Goal: Information Seeking & Learning: Learn about a topic

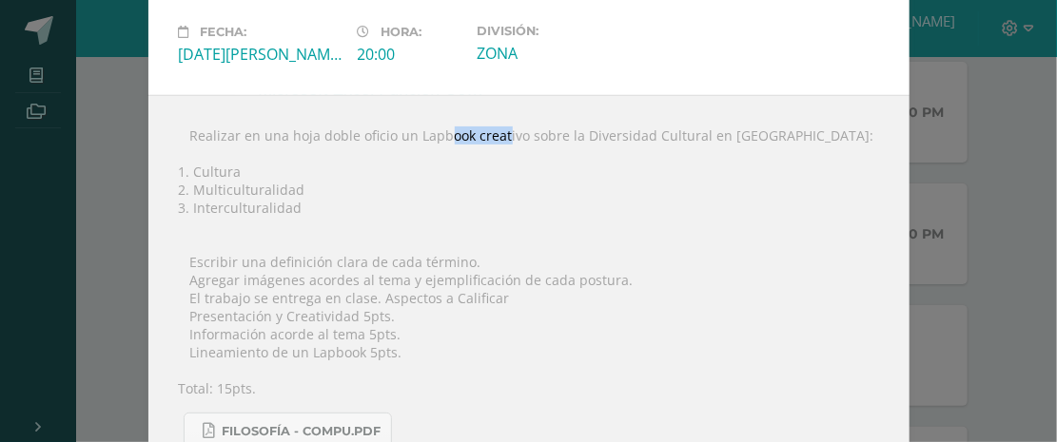
scroll to position [123, 0]
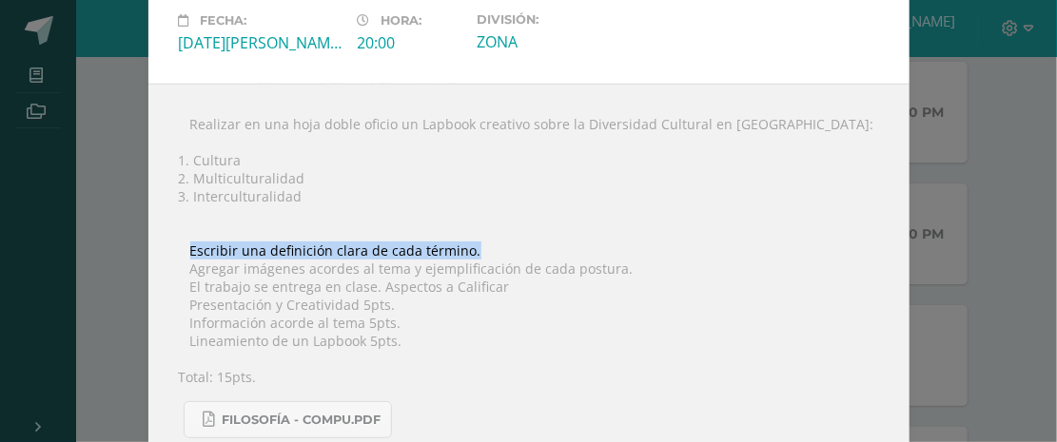
drag, startPoint x: 185, startPoint y: 243, endPoint x: 497, endPoint y: 248, distance: 312.2
click at [497, 248] on div " Realizar en una hoja doble oficio un Lapbook creativo sobre la Diversidad Cul…" at bounding box center [528, 277] width 761 height 386
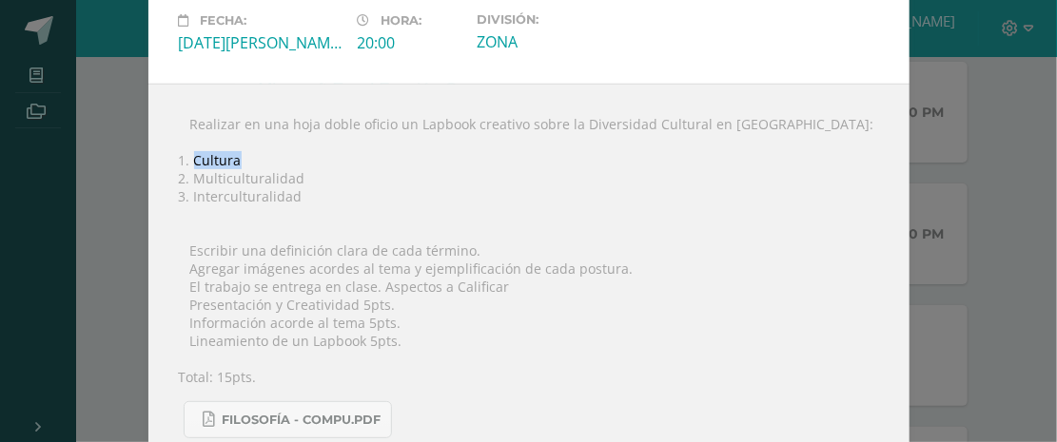
drag, startPoint x: 190, startPoint y: 154, endPoint x: 246, endPoint y: 166, distance: 56.4
click at [246, 166] on div " Realizar en una hoja doble oficio un Lapbook creativo sobre la Diversidad Cul…" at bounding box center [528, 277] width 761 height 386
copy div "Cultura"
drag, startPoint x: 190, startPoint y: 178, endPoint x: 303, endPoint y: 177, distance: 112.3
click at [303, 177] on div " Realizar en una hoja doble oficio un Lapbook creativo sobre la Diversidad Cul…" at bounding box center [528, 277] width 761 height 386
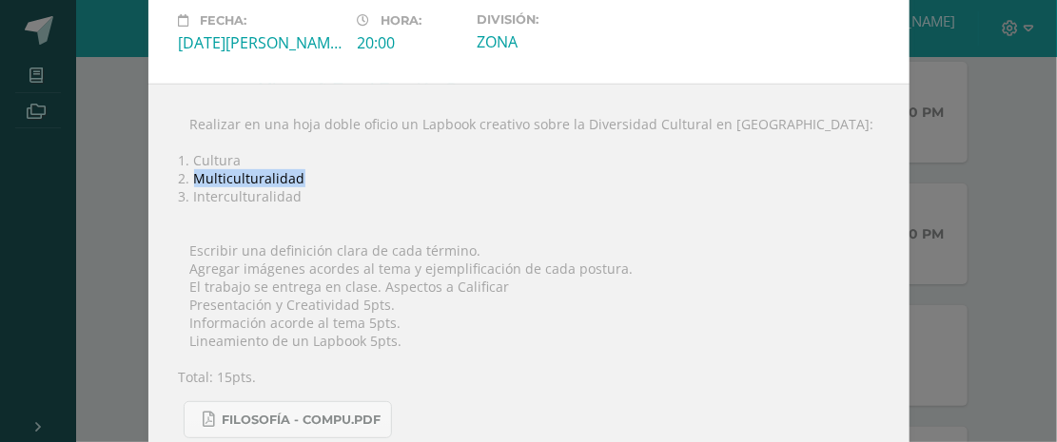
copy div "Multiculturalidad"
drag, startPoint x: 182, startPoint y: 193, endPoint x: 296, endPoint y: 195, distance: 114.2
click at [296, 195] on div " Realizar en una hoja doble oficio un Lapbook creativo sobre la Diversidad Cul…" at bounding box center [528, 277] width 761 height 386
copy div "Interculturalidad"
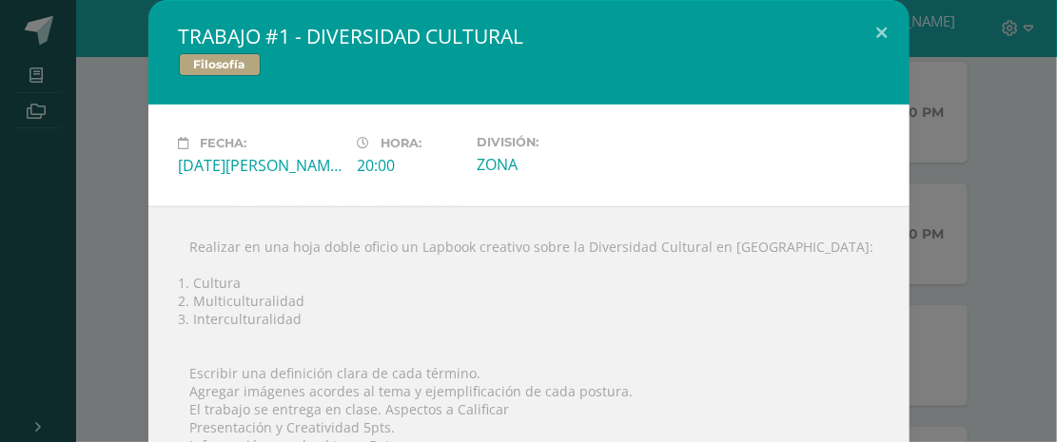
click at [415, 276] on div " Realizar en una hoja doble oficio un Lapbook creativo sobre la Diversidad Cul…" at bounding box center [528, 399] width 761 height 386
